Goal: Check status: Verify the current state of an ongoing process or item

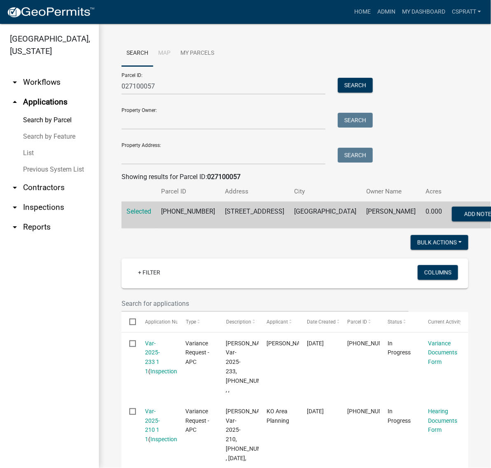
scroll to position [317, 0]
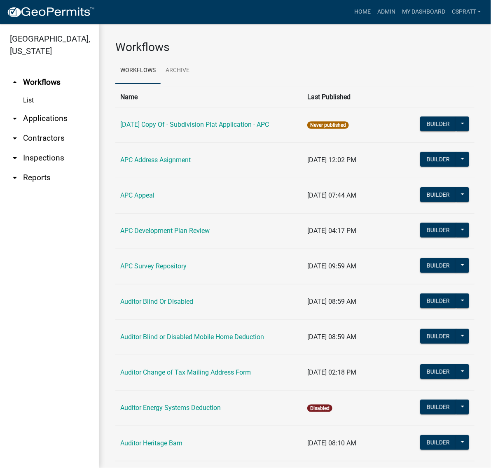
click at [42, 128] on link "arrow_drop_down Applications" at bounding box center [49, 119] width 99 height 20
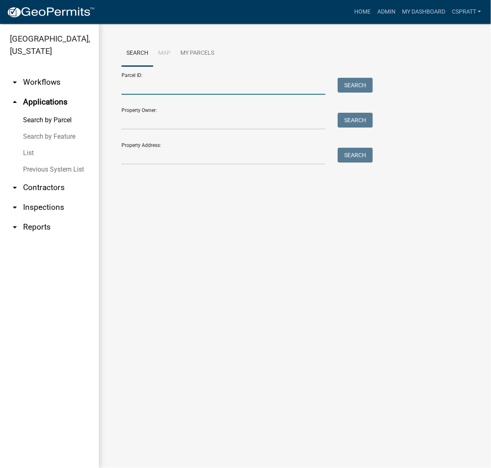
click at [130, 95] on input "Parcel ID:" at bounding box center [223, 86] width 204 height 17
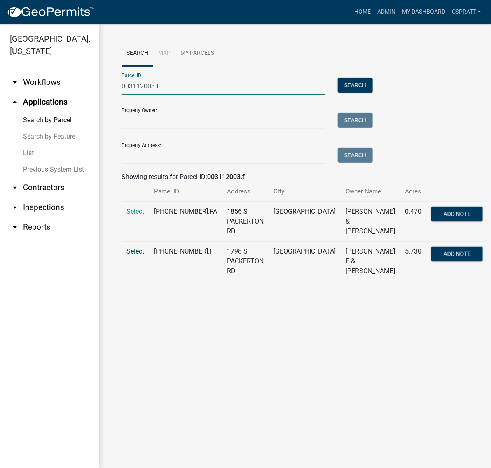
type input "003112003.f"
click at [138, 255] on span "Select" at bounding box center [135, 251] width 18 height 8
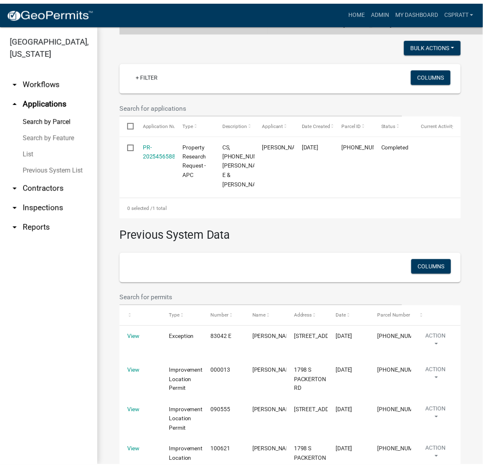
scroll to position [206, 0]
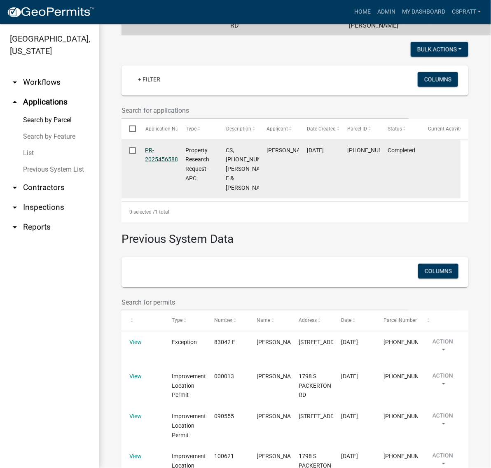
click at [172, 163] on link "PR-2025456588" at bounding box center [161, 155] width 33 height 16
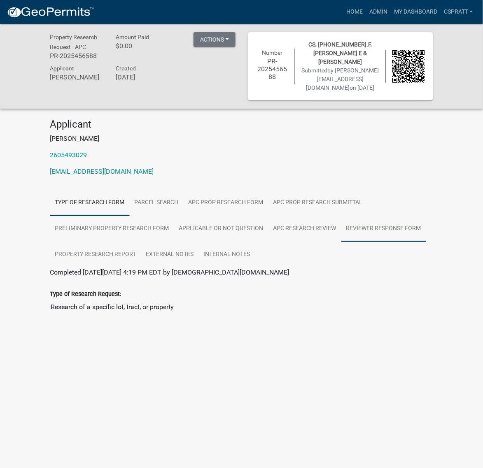
click at [341, 242] on link "Reviewer Response Form" at bounding box center [383, 229] width 85 height 26
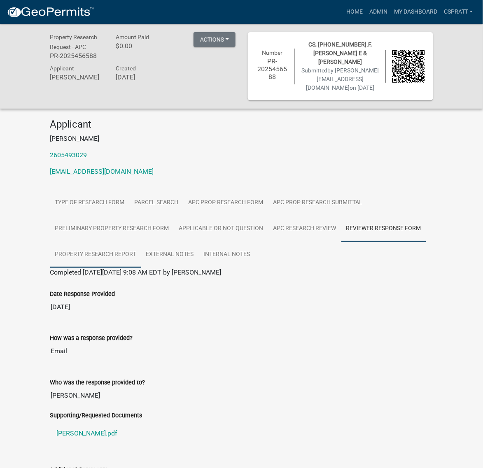
click at [141, 268] on link "Property Research Report" at bounding box center [95, 255] width 91 height 26
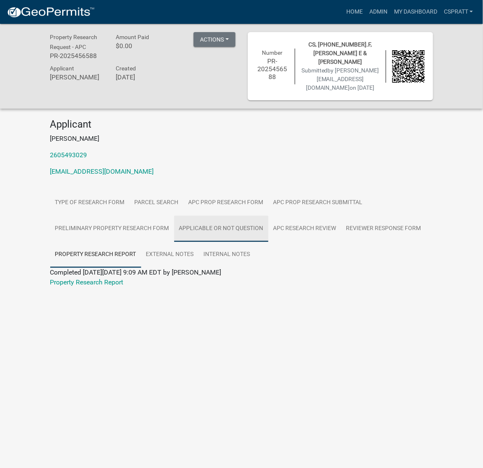
click at [174, 242] on link "Applicable or not Question" at bounding box center [221, 229] width 94 height 26
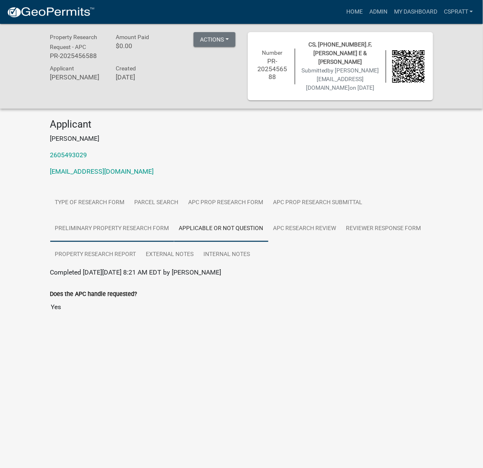
click at [174, 242] on link "Preliminary Property Research Form" at bounding box center [112, 229] width 124 height 26
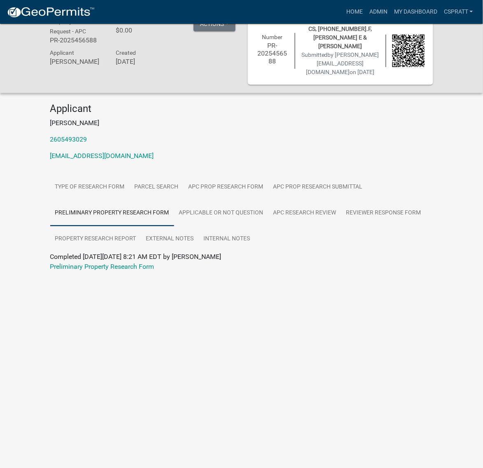
scroll to position [24, 0]
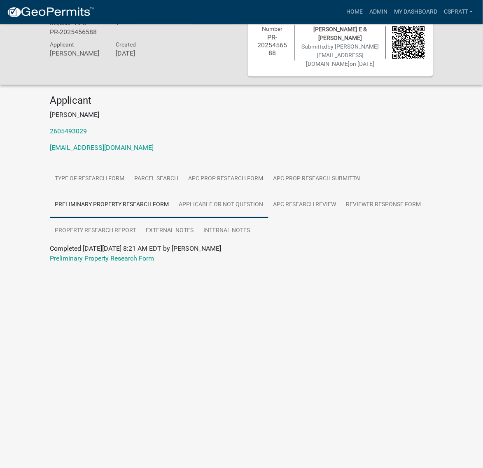
click at [174, 218] on link "Applicable or not Question" at bounding box center [221, 205] width 94 height 26
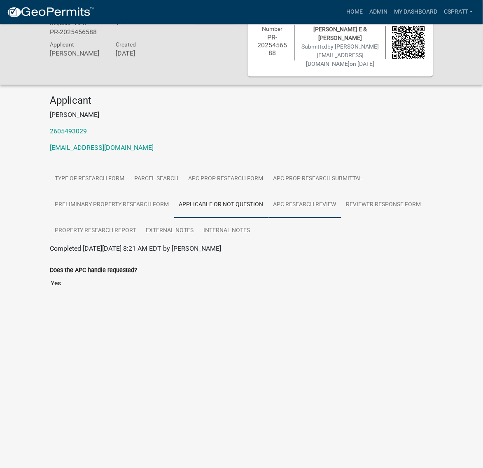
click at [268, 218] on link "APC Research Review" at bounding box center [304, 205] width 73 height 26
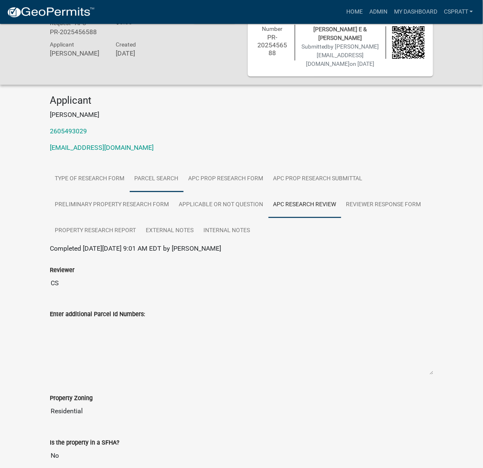
click at [184, 192] on link "Parcel search" at bounding box center [157, 179] width 54 height 26
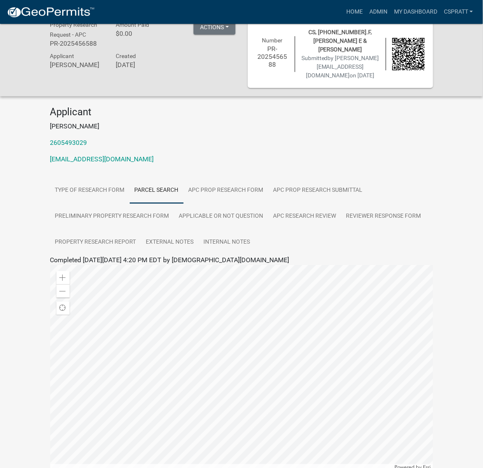
scroll to position [0, 0]
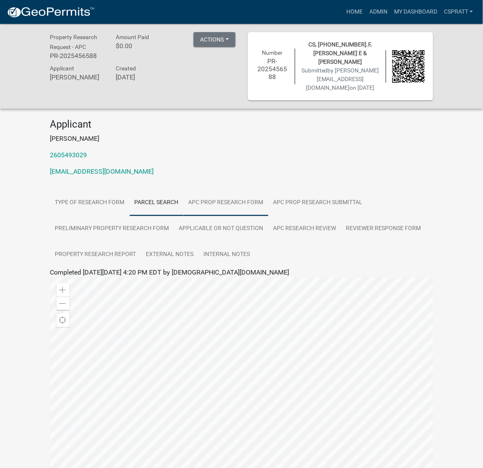
click at [268, 216] on link "APC Prop Research Form" at bounding box center [226, 203] width 85 height 26
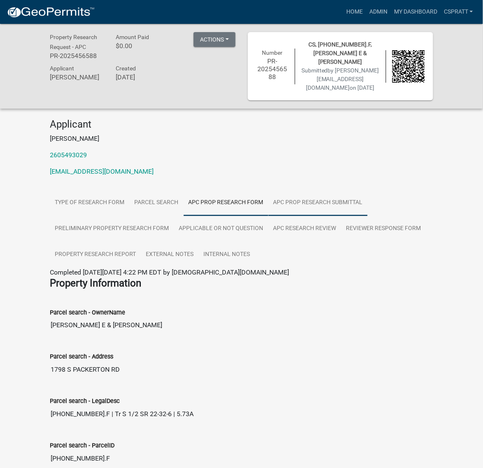
click at [268, 216] on link "APC Prop Research Submittal" at bounding box center [317, 203] width 99 height 26
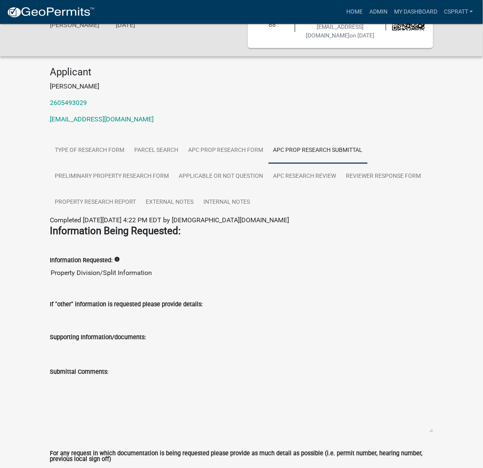
scroll to position [51, 0]
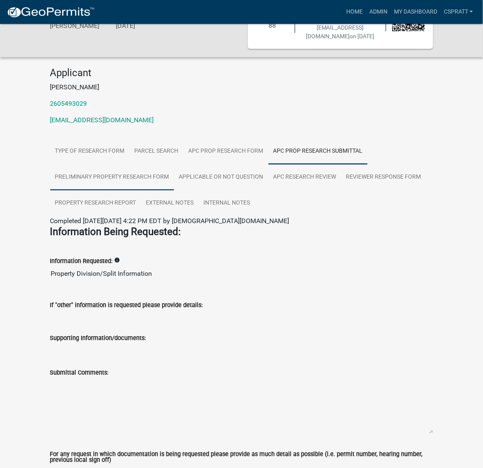
click at [174, 191] on link "Preliminary Property Research Form" at bounding box center [112, 177] width 124 height 26
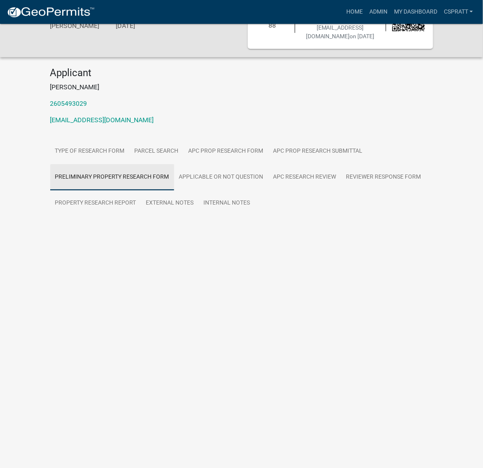
scroll to position [24, 0]
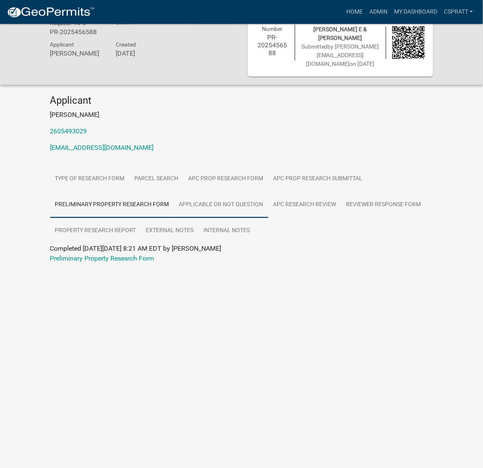
click at [174, 218] on link "Applicable or not Question" at bounding box center [221, 205] width 94 height 26
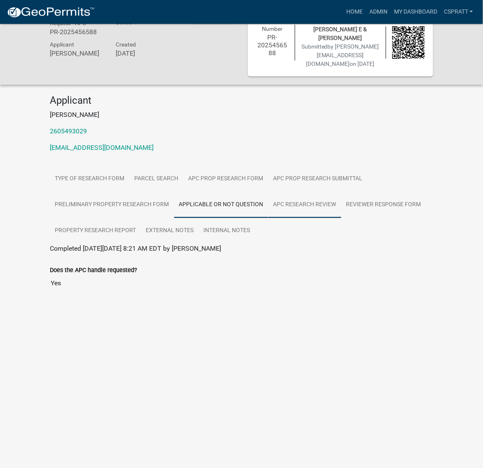
click at [268, 218] on link "APC Research Review" at bounding box center [304, 205] width 73 height 26
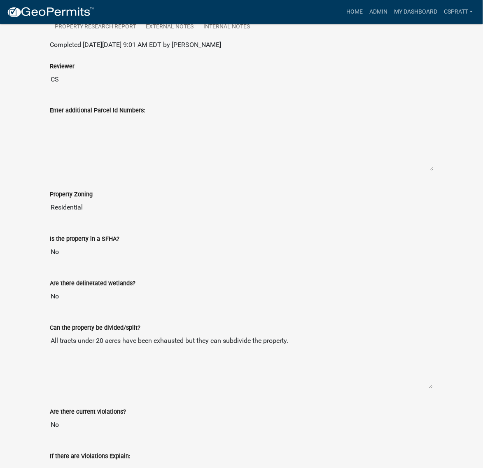
scroll to position [79, 0]
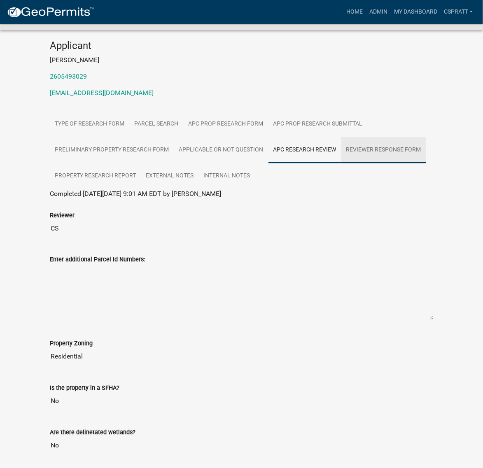
click at [341, 163] on link "Reviewer Response Form" at bounding box center [383, 150] width 85 height 26
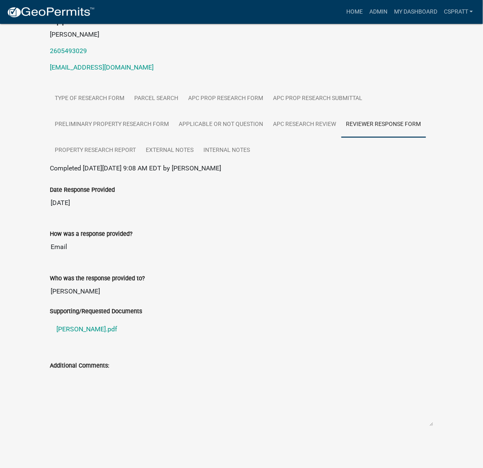
scroll to position [233, 0]
click at [106, 320] on link "Sauders Charles.pdf" at bounding box center [241, 330] width 383 height 20
click at [343, 7] on link "Home" at bounding box center [354, 12] width 23 height 16
